Goal: Navigation & Orientation: Find specific page/section

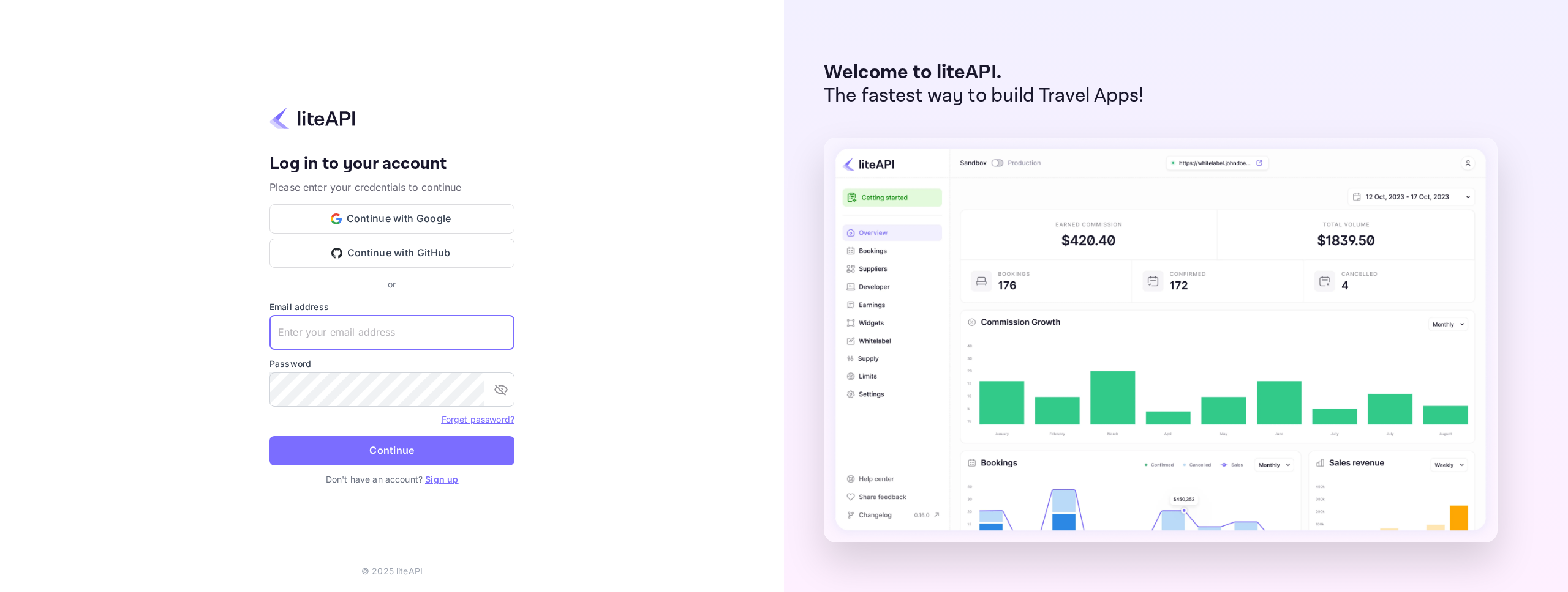
click at [419, 327] on input "text" at bounding box center [392, 333] width 245 height 34
click at [0, 592] on com-1password-button at bounding box center [0, 592] width 0 height 0
type input "crew+internal@pilotplans.com"
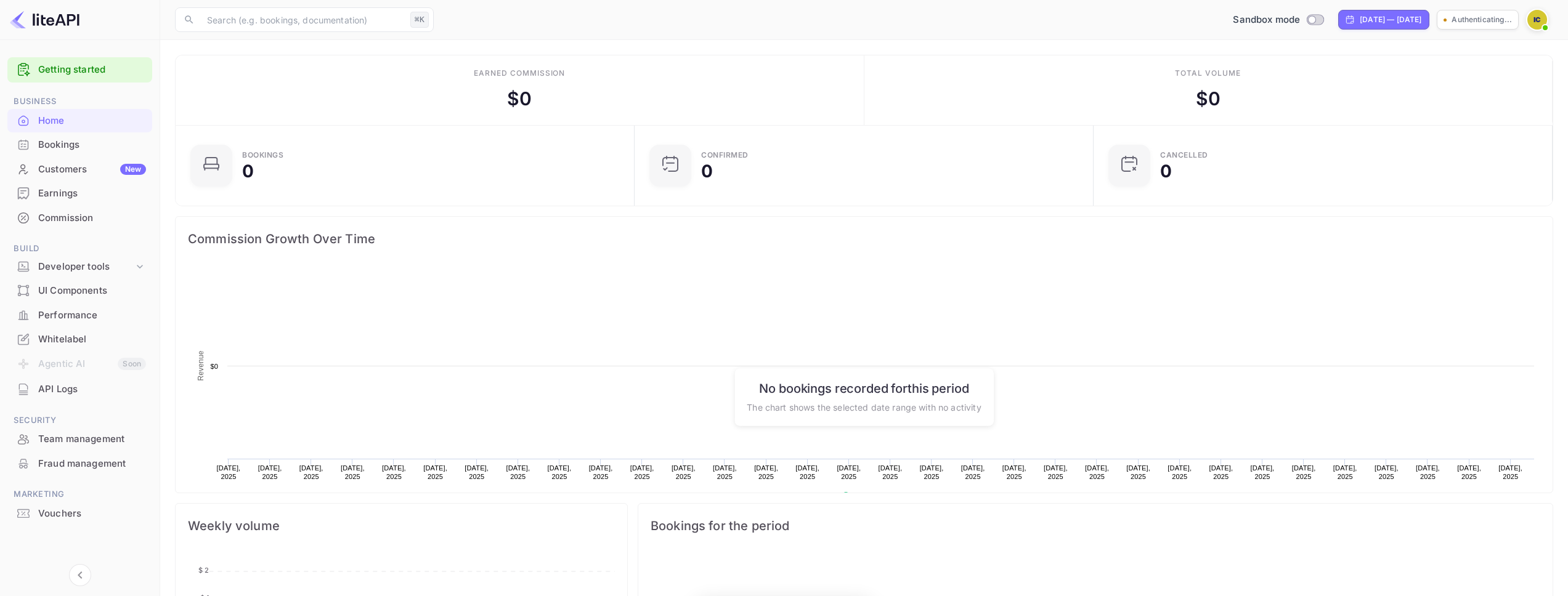
scroll to position [191, 442]
click at [123, 172] on div "New" at bounding box center [133, 170] width 26 height 12
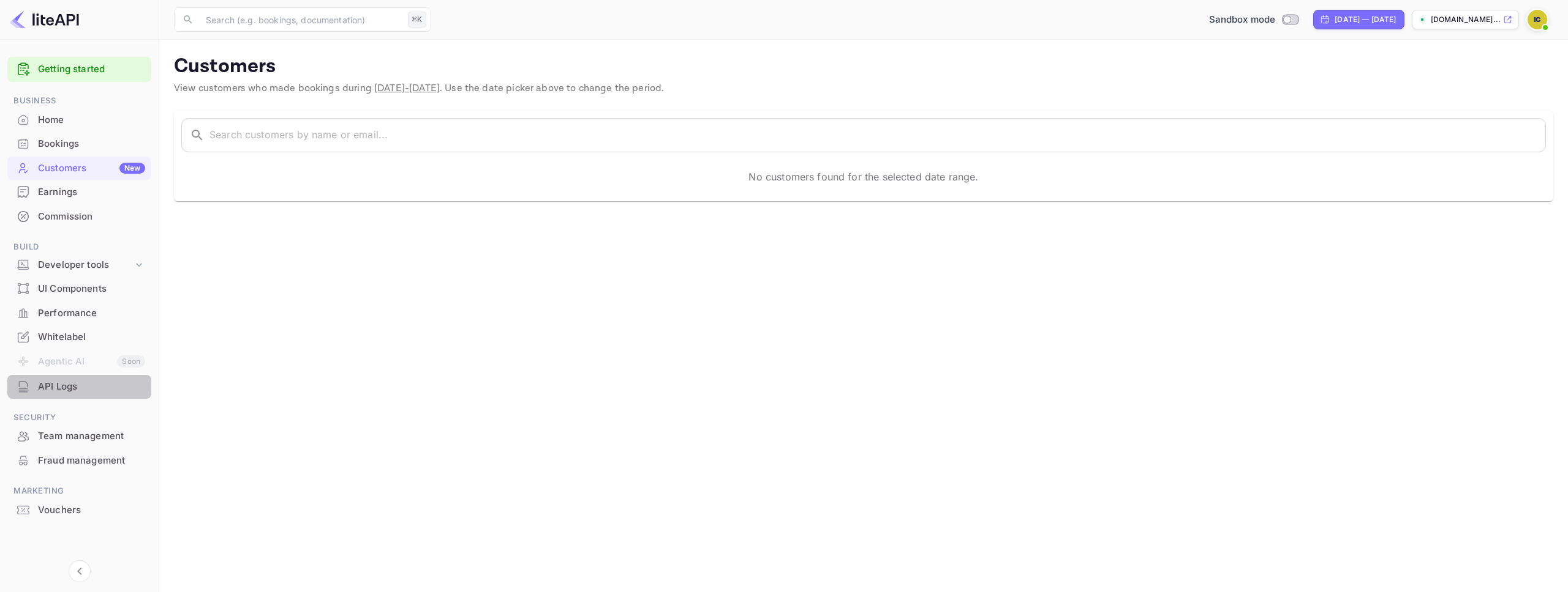
click at [56, 390] on div "API Logs" at bounding box center [92, 387] width 107 height 14
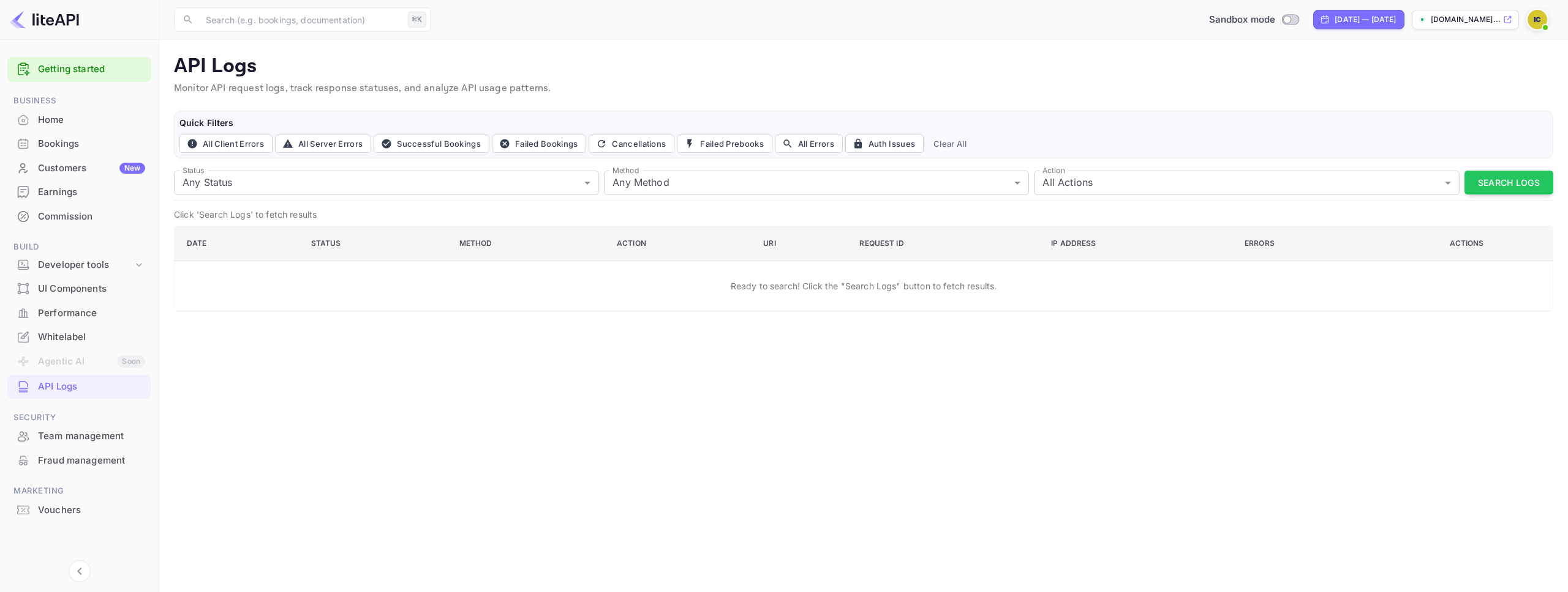
click at [1454, 18] on p "[DOMAIN_NAME]..." at bounding box center [1465, 20] width 70 height 11
click at [1538, 14] on img at bounding box center [1537, 19] width 20 height 20
click at [77, 159] on div at bounding box center [784, 296] width 1568 height 592
click at [97, 125] on div "Home" at bounding box center [92, 120] width 107 height 14
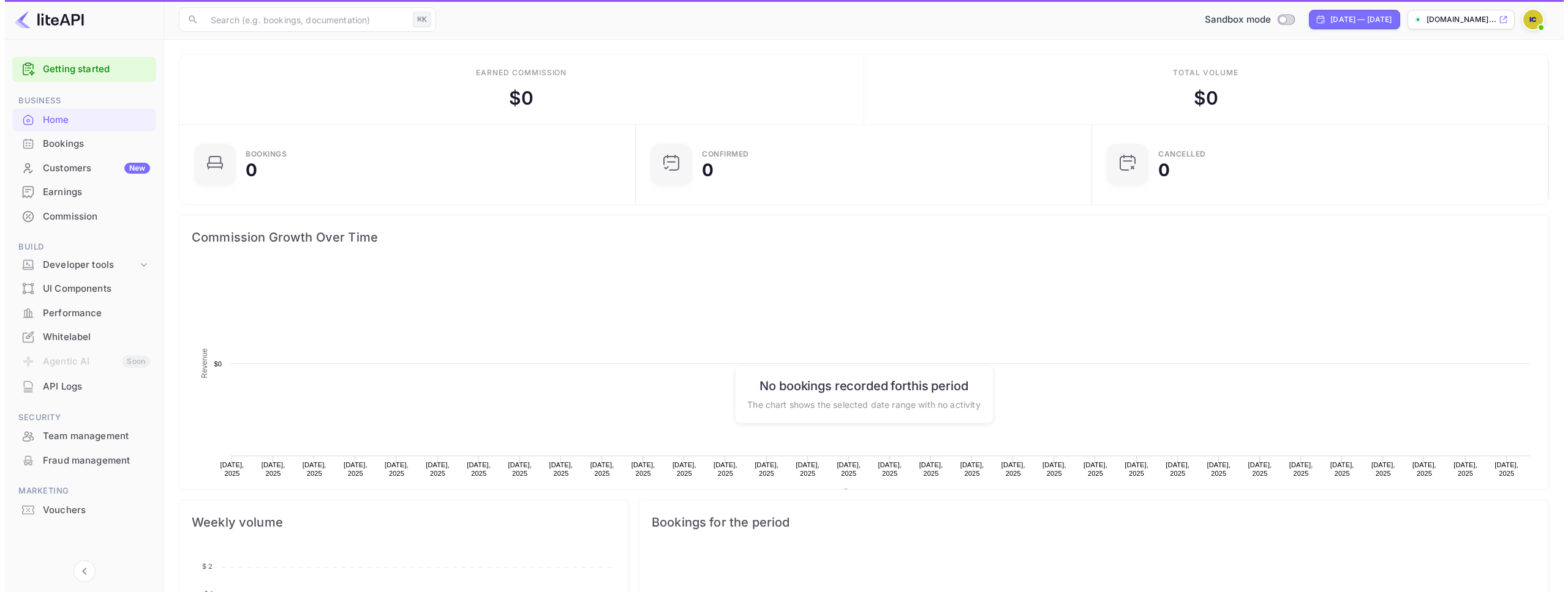
scroll to position [190, 440]
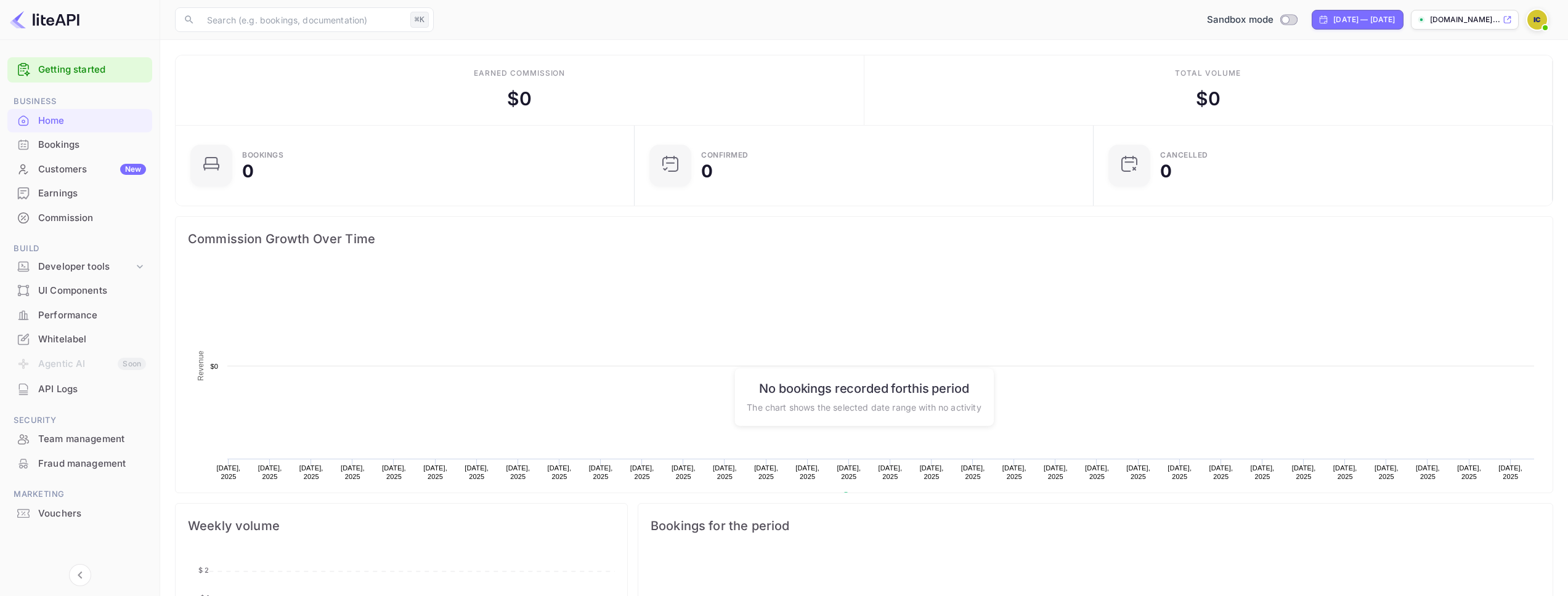
click at [67, 152] on div "Bookings" at bounding box center [80, 144] width 145 height 24
